Goal: Book appointment/travel/reservation

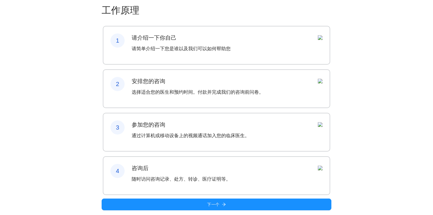
scroll to position [33, 0]
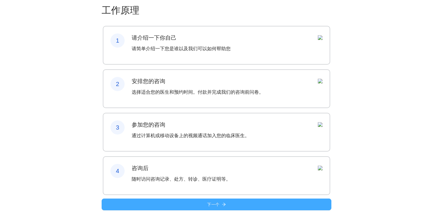
click at [184, 209] on button "下一个" at bounding box center [217, 205] width 230 height 12
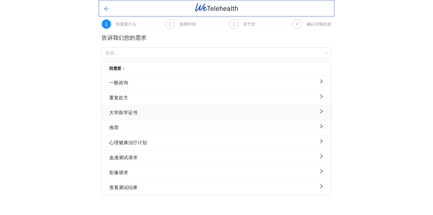
click at [194, 116] on div "大学医学证书" at bounding box center [216, 112] width 214 height 7
